Goal: Transaction & Acquisition: Subscribe to service/newsletter

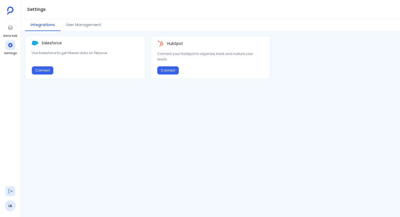
click at [11, 192] on icon at bounding box center [10, 191] width 5 height 5
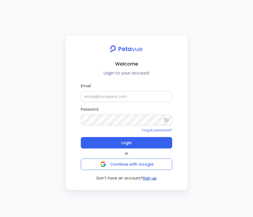
click at [151, 178] on button "Sign up" at bounding box center [150, 179] width 14 height 6
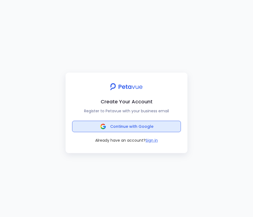
click at [142, 129] on span "Continue with Google" at bounding box center [131, 126] width 43 height 5
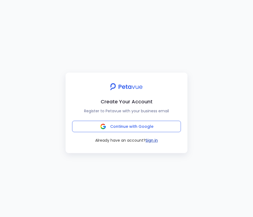
click at [149, 140] on button "Sign in" at bounding box center [152, 141] width 12 height 6
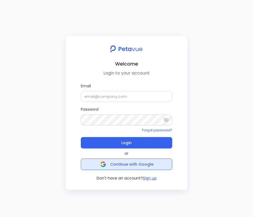
click at [132, 165] on span "Continue with Google" at bounding box center [131, 164] width 43 height 5
